Goal: Transaction & Acquisition: Obtain resource

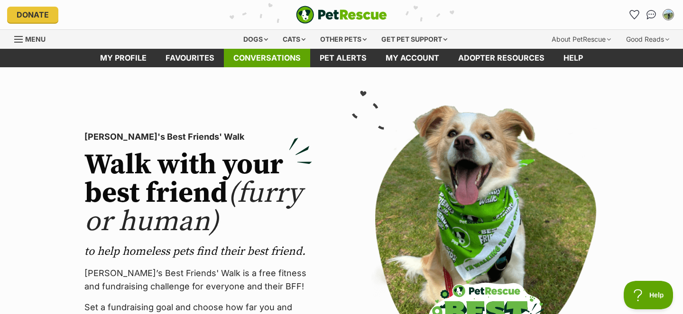
click at [303, 54] on link "Conversations" at bounding box center [267, 58] width 86 height 18
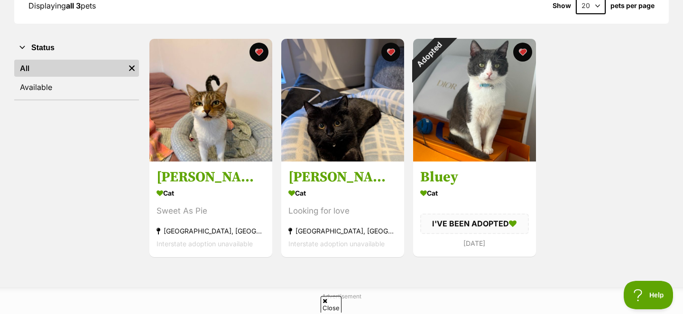
scroll to position [172, 0]
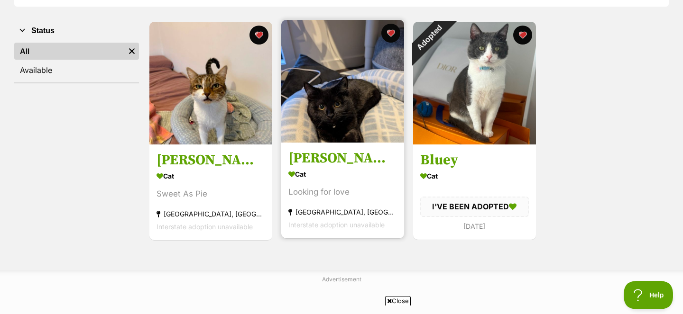
click at [322, 134] on img at bounding box center [342, 81] width 123 height 123
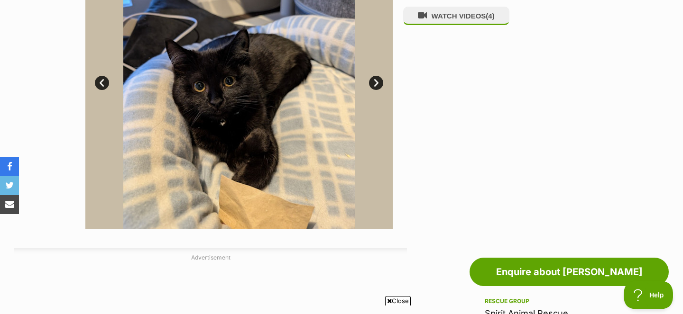
click at [376, 85] on link "Next" at bounding box center [376, 83] width 14 height 14
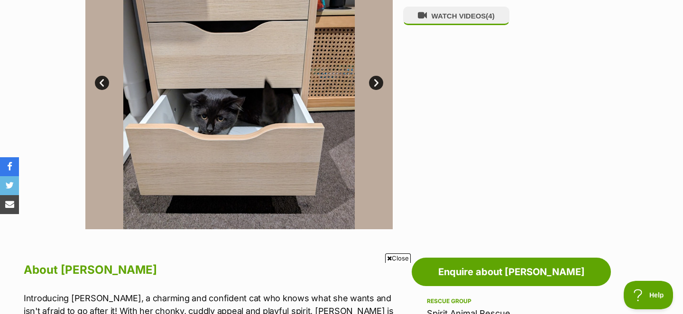
click at [376, 85] on link "Next" at bounding box center [376, 83] width 14 height 14
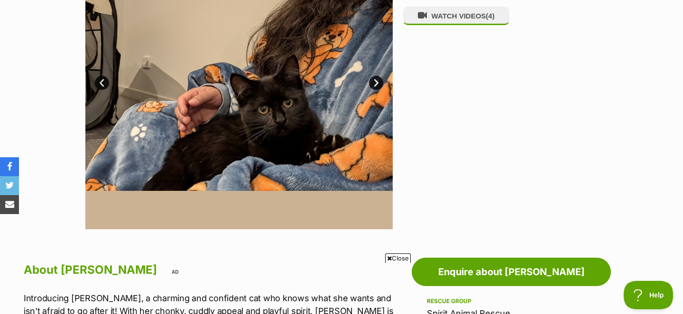
scroll to position [164, 0]
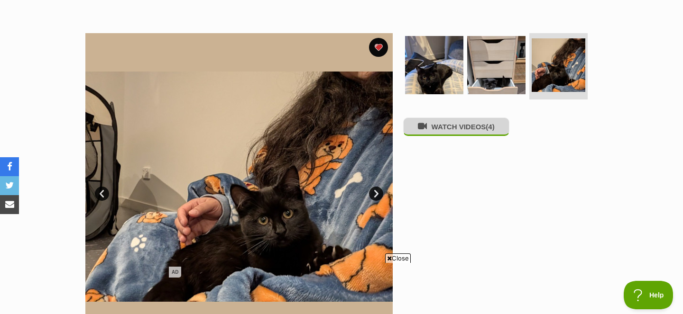
click at [440, 134] on button "WATCH VIDEOS (4)" at bounding box center [456, 127] width 106 height 18
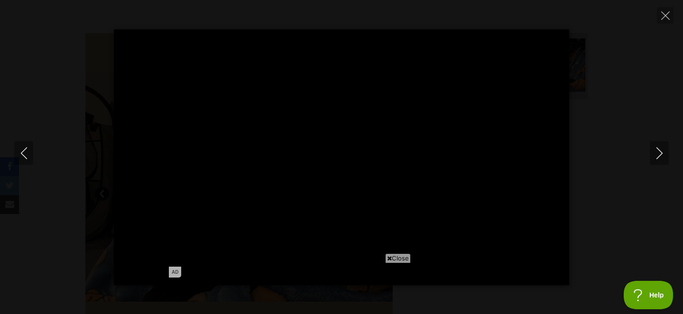
click at [404, 256] on span "Close" at bounding box center [398, 258] width 26 height 9
click at [666, 158] on button "Next" at bounding box center [659, 153] width 19 height 24
type input "59.71"
click at [654, 155] on icon "Next" at bounding box center [660, 154] width 12 height 12
type input "35.24"
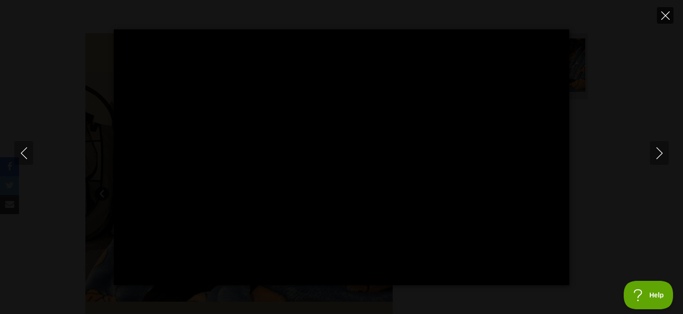
click at [668, 16] on icon "Close" at bounding box center [665, 15] width 9 height 9
type input "10.32"
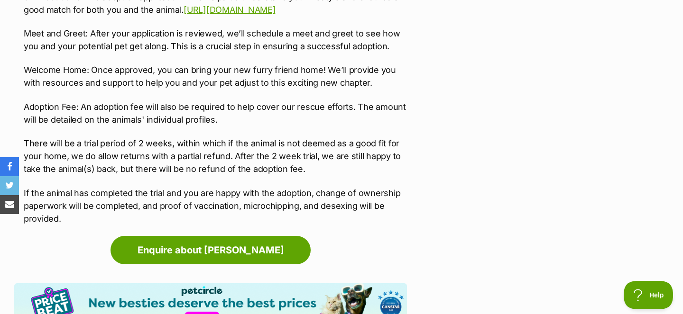
scroll to position [1457, 0]
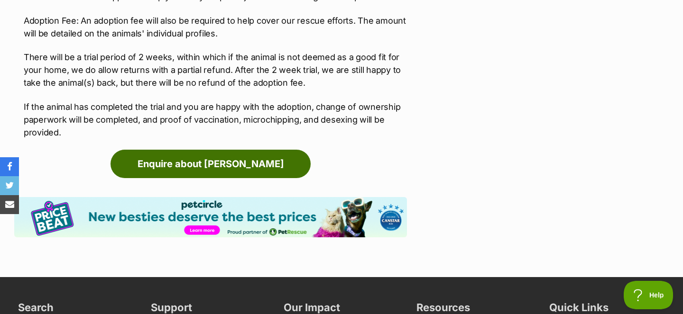
click at [293, 166] on link "Enquire about Dora" at bounding box center [211, 164] width 200 height 28
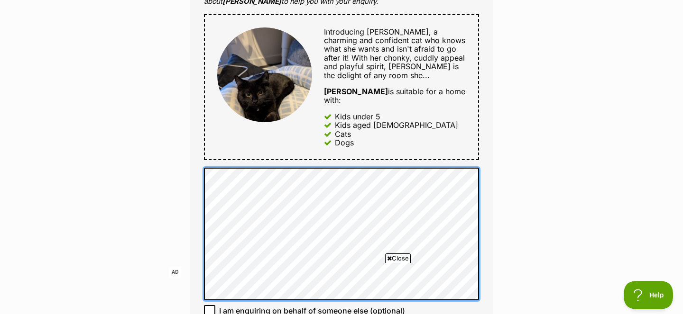
scroll to position [521, 0]
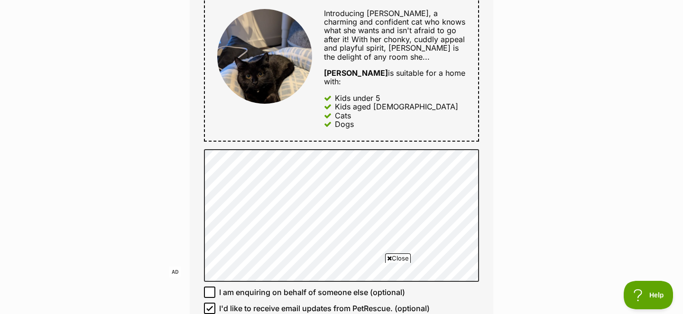
click at [312, 132] on div "Introducing Dora, a charming and confident cat who knows what she wants and isn…" at bounding box center [341, 69] width 275 height 146
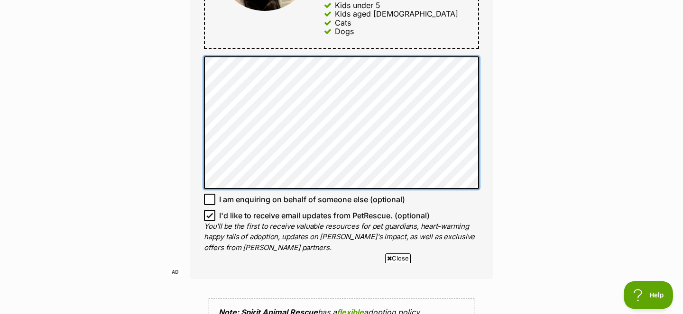
scroll to position [614, 0]
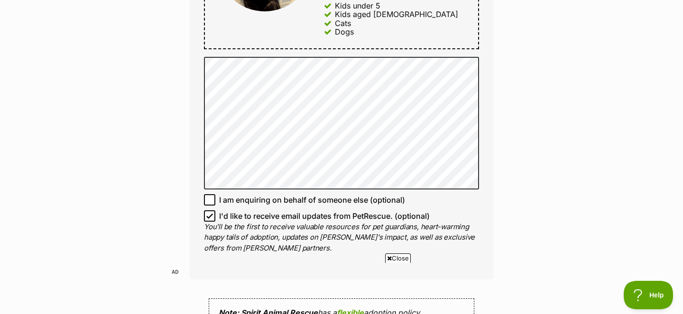
click at [210, 214] on icon at bounding box center [210, 216] width 6 height 4
click at [210, 211] on input "I'd like to receive email updates from PetRescue. (optional)" at bounding box center [209, 216] width 11 height 11
checkbox input "false"
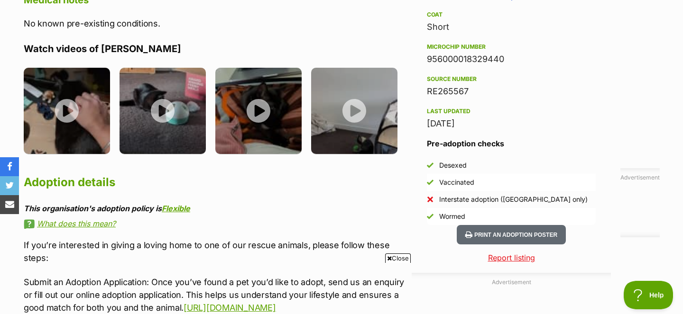
scroll to position [807, 0]
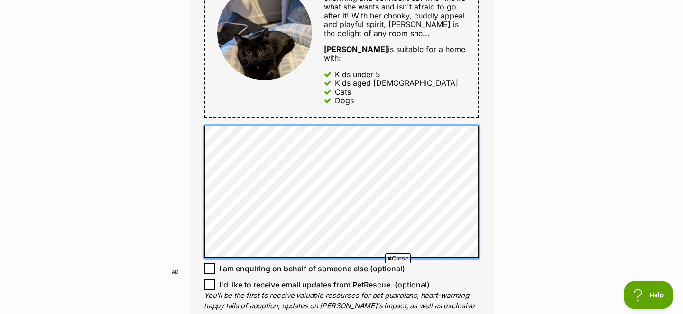
scroll to position [554, 0]
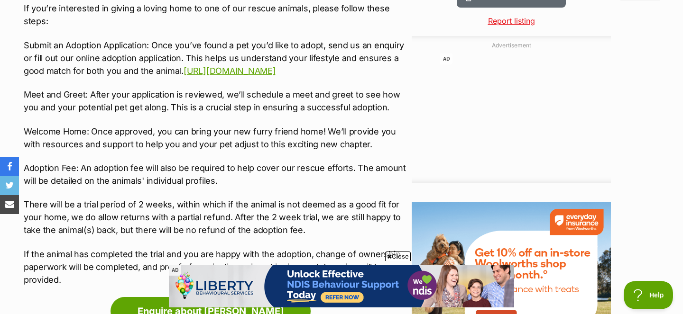
click at [405, 126] on p "Welcome Home: Once approved, you can bring your new furry friend home! We’ll pr…" at bounding box center [215, 138] width 383 height 26
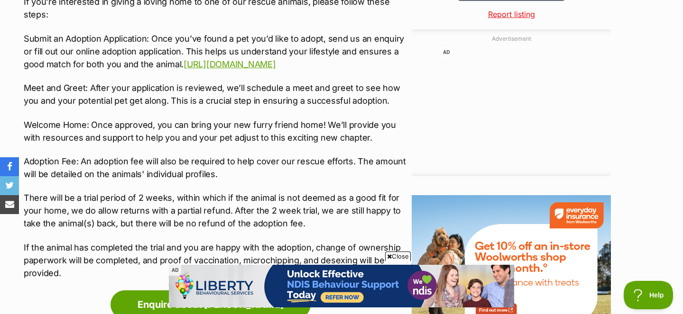
scroll to position [1003, 0]
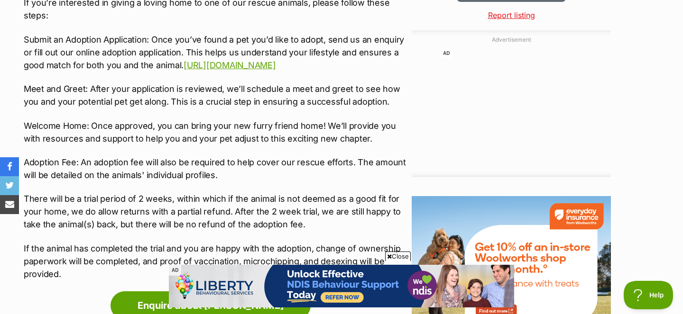
click at [390, 252] on span "Close" at bounding box center [398, 256] width 26 height 9
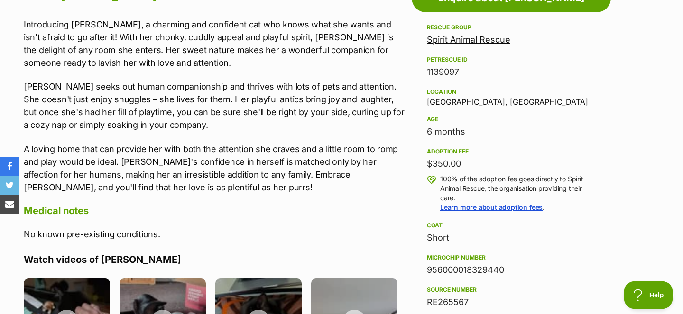
scroll to position [334, 0]
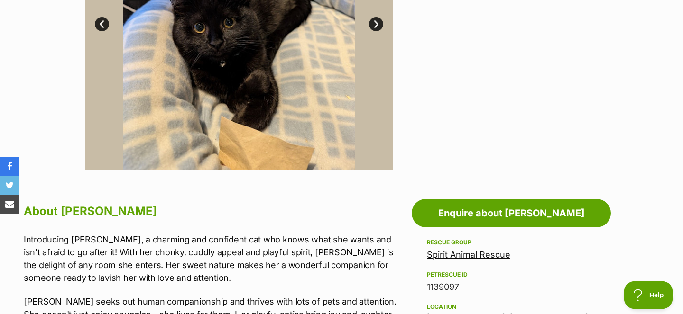
click at [465, 256] on link "Spirit Animal Rescue" at bounding box center [468, 255] width 83 height 10
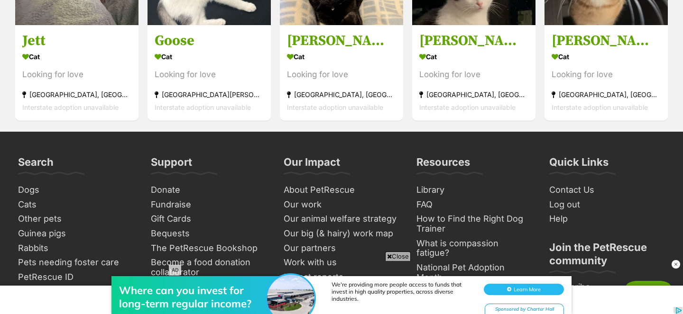
scroll to position [1154, 0]
